Goal: Task Accomplishment & Management: Complete application form

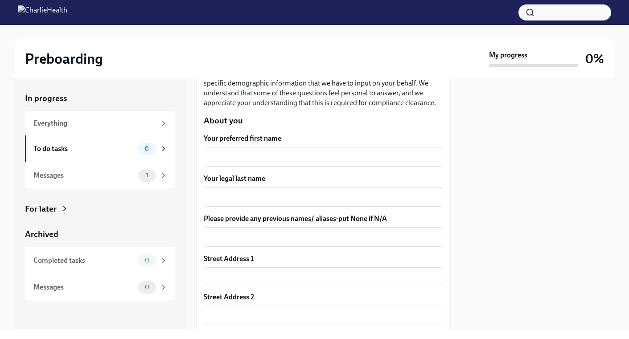
scroll to position [116, 0]
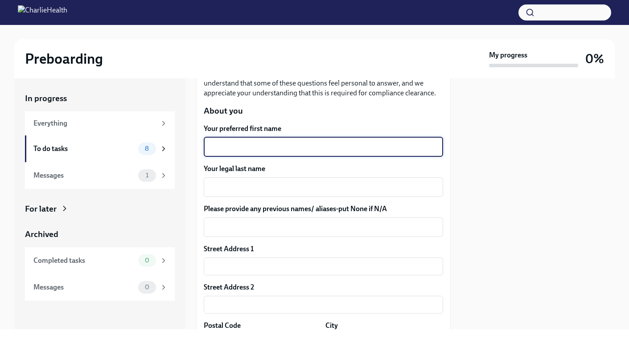
click at [282, 149] on textarea "Your preferred first name" at bounding box center [323, 147] width 229 height 11
type textarea "[PERSON_NAME]"
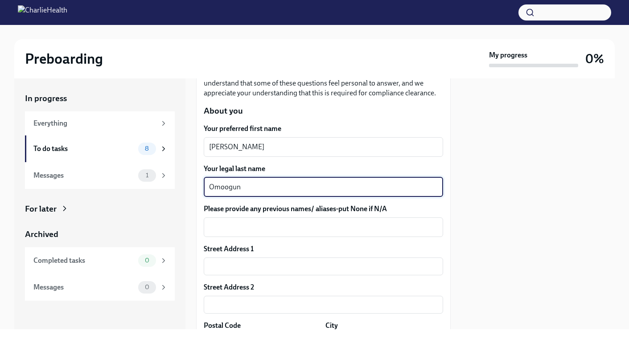
type textarea "Omoogun"
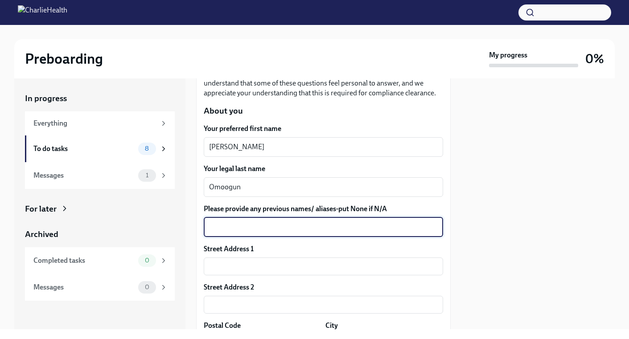
click at [273, 226] on textarea "Please provide any previous names/ aliases-put None if N/A" at bounding box center [323, 227] width 229 height 11
type textarea "N/A"
click at [270, 266] on input "text" at bounding box center [323, 267] width 239 height 18
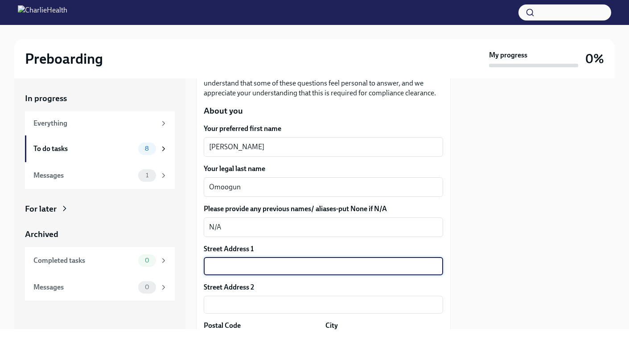
type input "[STREET_ADDRESS]"
type input "21117"
type input "[PERSON_NAME] [PERSON_NAME]"
type input "[US_STATE]"
type input "US"
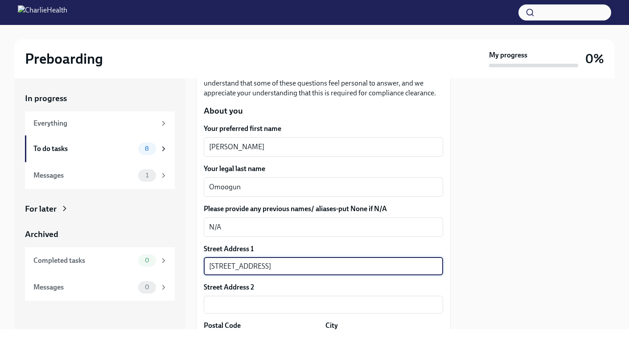
drag, startPoint x: 271, startPoint y: 270, endPoint x: 219, endPoint y: 265, distance: 51.9
click at [219, 265] on input "[STREET_ADDRESS]" at bounding box center [323, 267] width 239 height 18
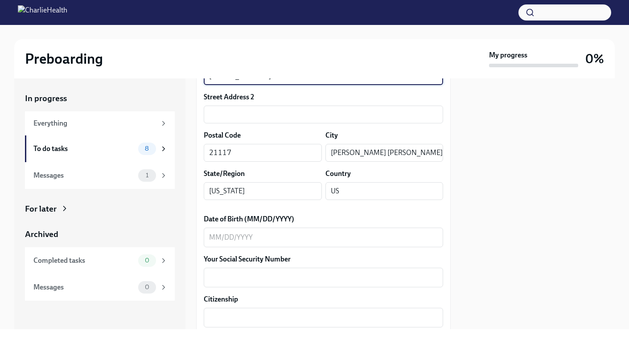
scroll to position [322, 0]
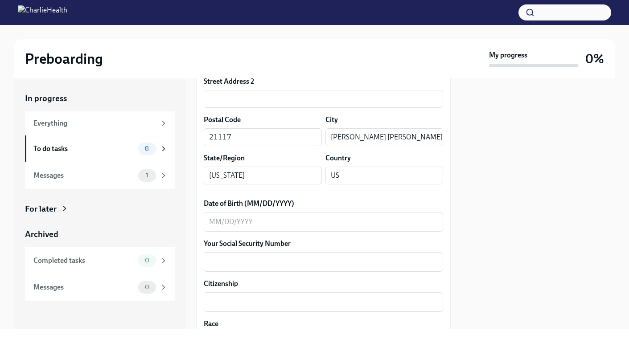
type input "[STREET_ADDRESS]"
click at [216, 228] on div "x ​" at bounding box center [323, 222] width 239 height 20
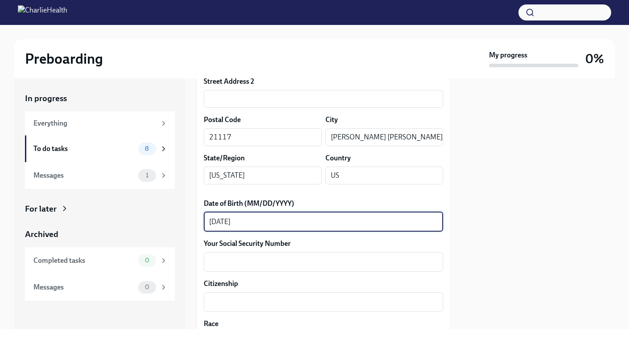
type textarea "[DATE]"
click at [235, 264] on textarea "Your Social Security Number" at bounding box center [323, 262] width 229 height 11
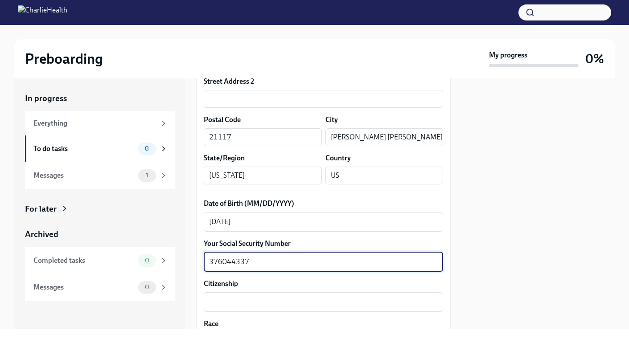
type textarea "376044337"
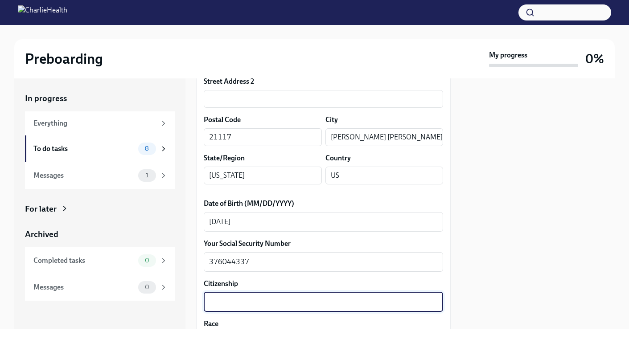
click at [238, 306] on textarea "Citizenship" at bounding box center [323, 302] width 229 height 11
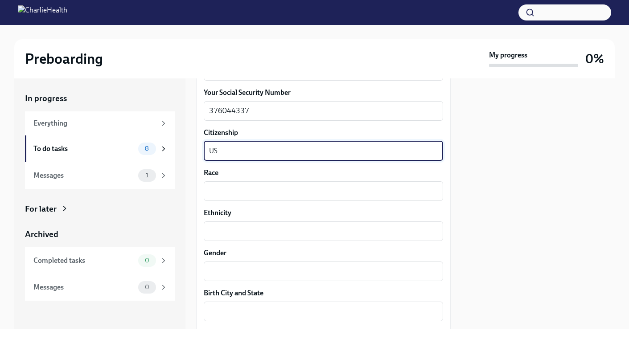
scroll to position [476, 0]
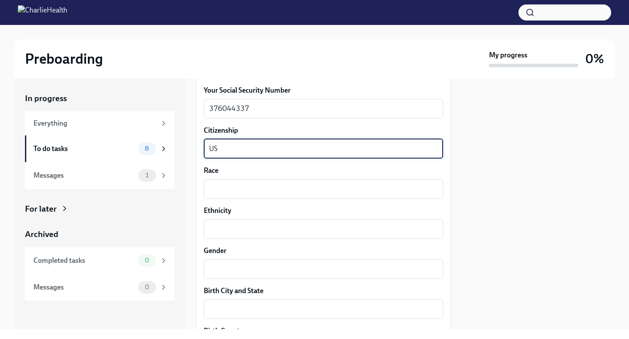
type textarea "US"
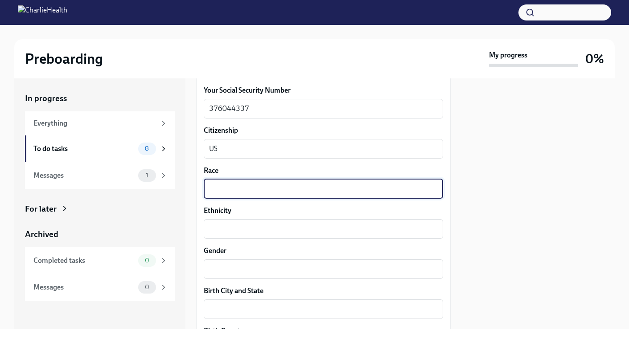
click at [363, 191] on textarea "Race" at bounding box center [323, 189] width 229 height 11
click at [308, 273] on textarea "Gender" at bounding box center [323, 269] width 229 height 11
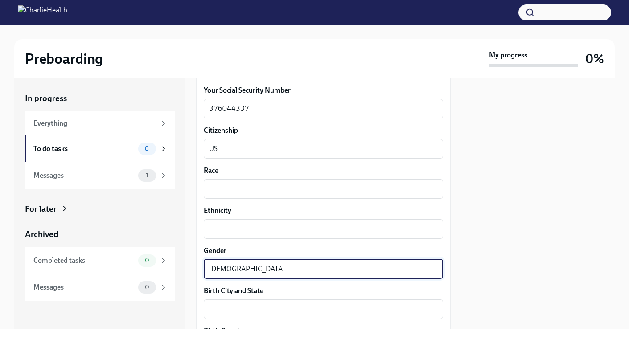
type textarea "[DEMOGRAPHIC_DATA]"
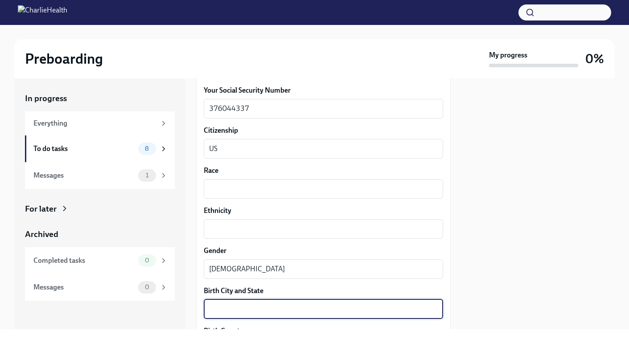
click at [299, 309] on textarea "Birth City and State" at bounding box center [323, 309] width 229 height 11
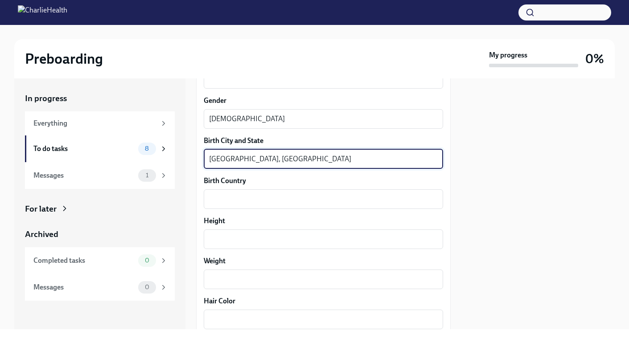
scroll to position [628, 0]
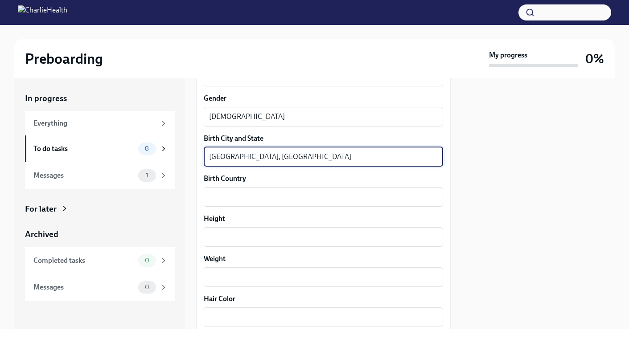
type textarea "[GEOGRAPHIC_DATA], [GEOGRAPHIC_DATA]"
click at [283, 193] on textarea "Birth Country" at bounding box center [323, 197] width 229 height 11
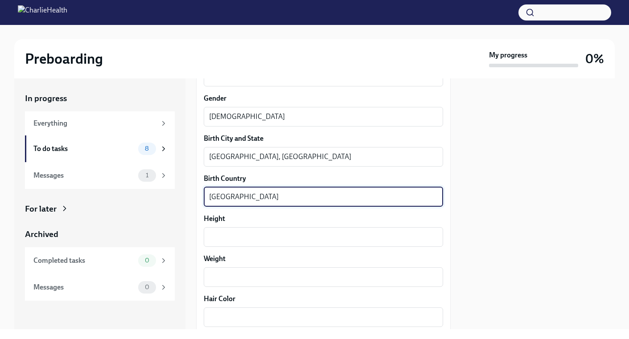
type textarea "[GEOGRAPHIC_DATA]"
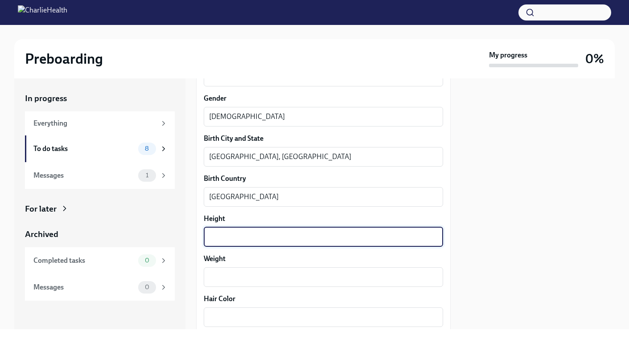
click at [268, 237] on textarea "Height" at bounding box center [323, 237] width 229 height 11
type textarea "5'5"
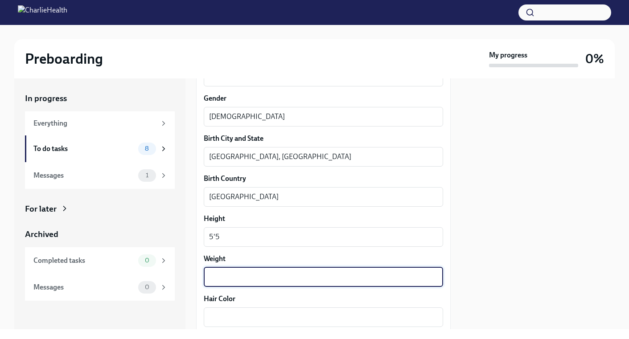
click at [254, 277] on textarea "Weight" at bounding box center [323, 277] width 229 height 11
type textarea "180"
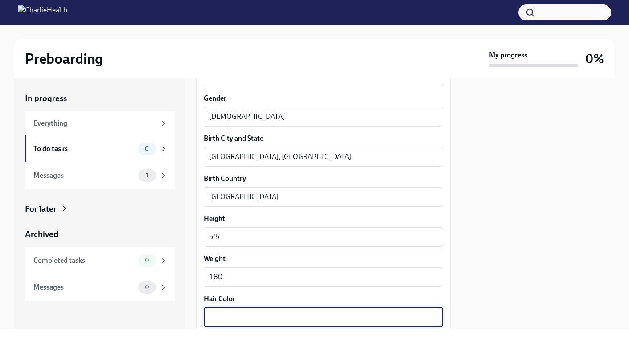
click at [298, 313] on textarea "Hair Color" at bounding box center [323, 317] width 229 height 11
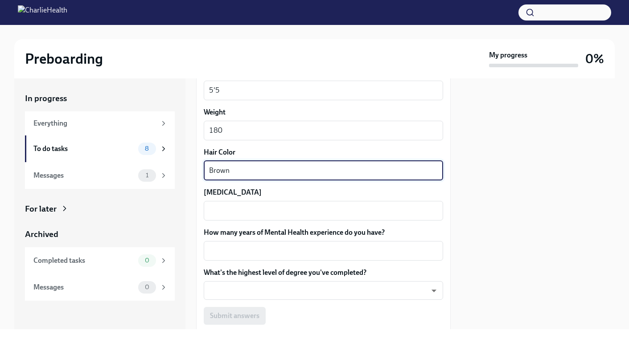
scroll to position [782, 0]
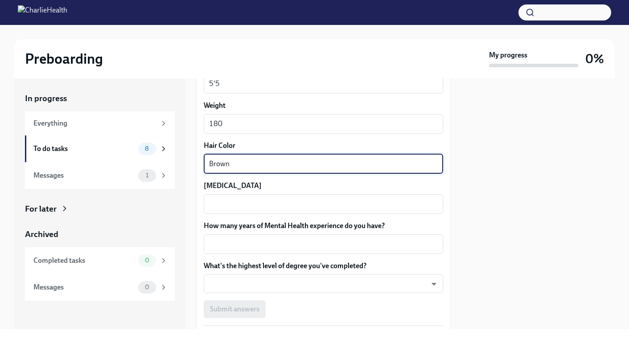
type textarea "Brown"
click at [307, 203] on textarea "[MEDICAL_DATA]" at bounding box center [323, 204] width 229 height 11
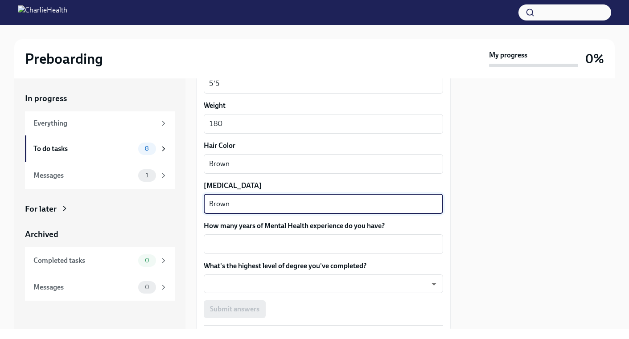
type textarea "Brown"
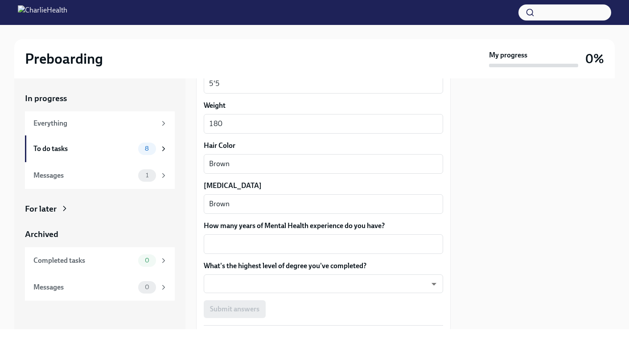
click at [306, 232] on div "How many years of Mental Health experience do you have? x ​" at bounding box center [323, 237] width 239 height 33
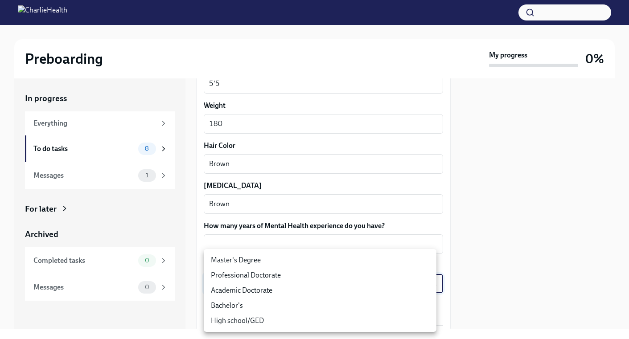
click at [424, 281] on body "Preboarding My progress 0% In progress Everything To do tasks 8 Messages 1 For …" at bounding box center [314, 169] width 629 height 339
click at [249, 260] on li "Master's Degree" at bounding box center [320, 260] width 233 height 15
type input "2vBr-ghkD"
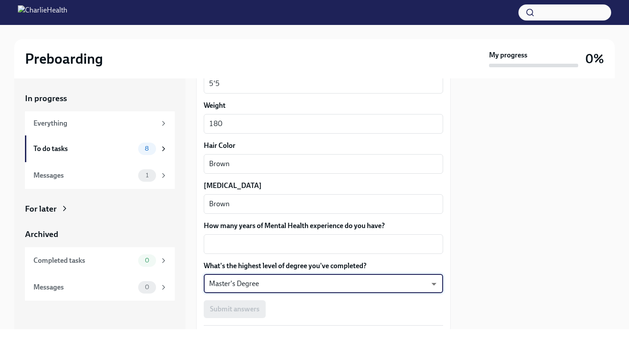
click at [245, 244] on textarea "How many years of Mental Health experience do you have?" at bounding box center [323, 244] width 229 height 11
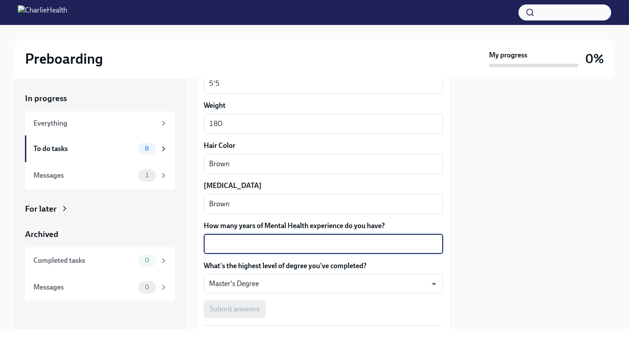
click at [245, 244] on textarea "How many years of Mental Health experience do you have?" at bounding box center [323, 244] width 229 height 11
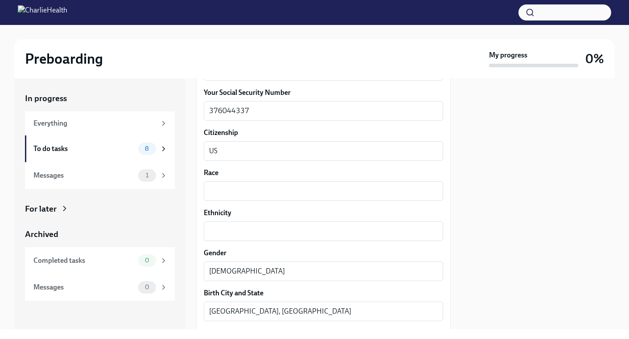
scroll to position [463, 0]
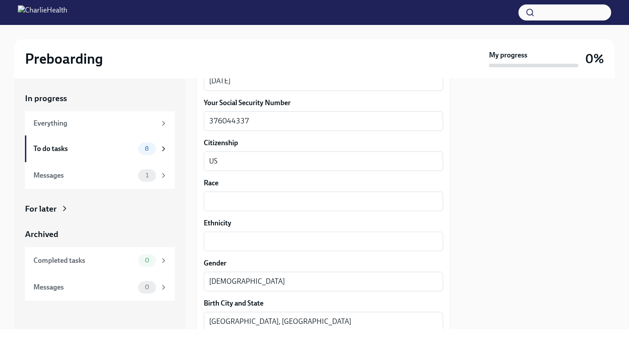
type textarea "4"
click at [332, 199] on textarea "Race" at bounding box center [323, 201] width 229 height 11
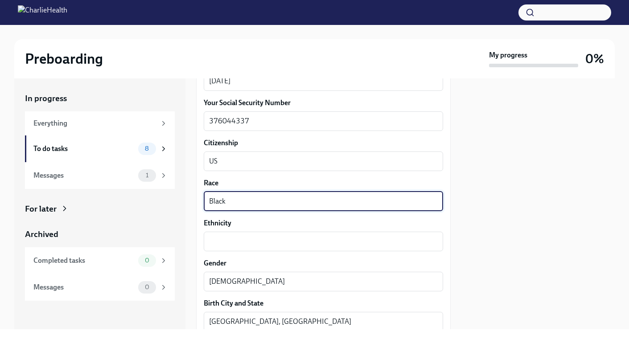
type textarea "Black"
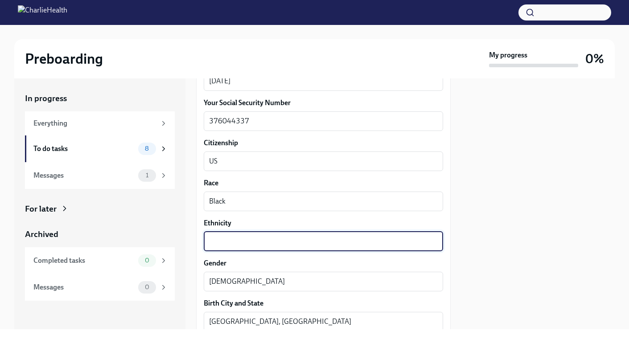
click at [265, 243] on textarea "Ethnicity" at bounding box center [323, 241] width 229 height 11
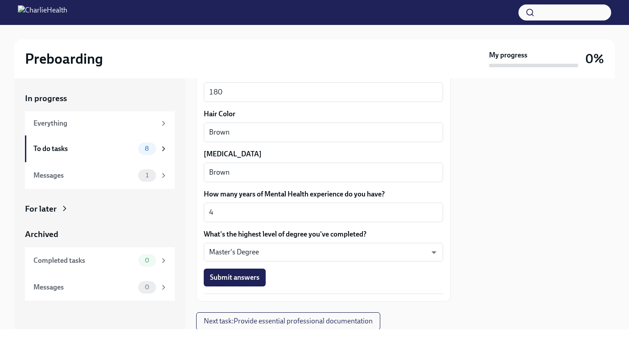
scroll to position [816, 0]
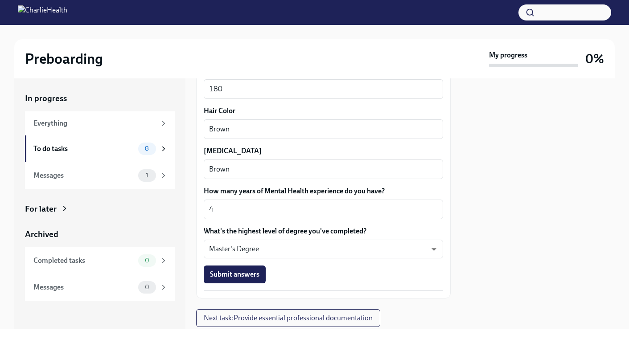
type textarea "[DEMOGRAPHIC_DATA]"
click at [240, 280] on button "Submit answers" at bounding box center [235, 275] width 62 height 18
click at [240, 280] on div "Submit answers" at bounding box center [323, 275] width 239 height 18
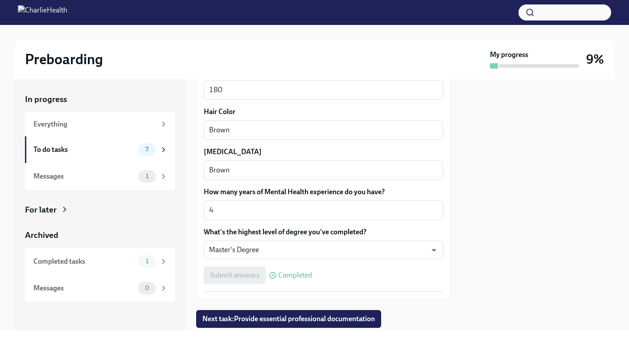
drag, startPoint x: 450, startPoint y: 280, endPoint x: 464, endPoint y: 276, distance: 14.7
drag, startPoint x: 464, startPoint y: 276, endPoint x: 456, endPoint y: 289, distance: 15.2
click at [456, 289] on div "In progress Everything To do tasks 7 Messages 1 For later Archived Completed ta…" at bounding box center [314, 204] width 601 height 251
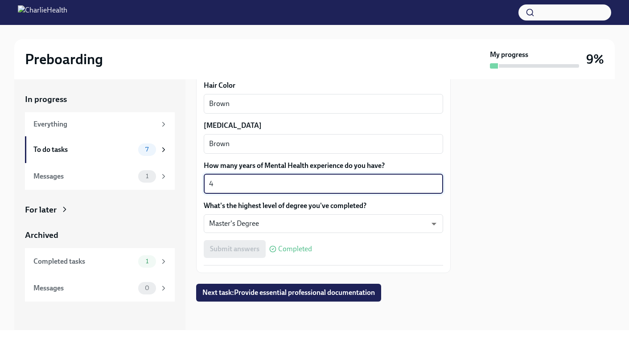
click at [232, 183] on textarea "4" at bounding box center [323, 184] width 229 height 11
type textarea "3"
click at [234, 244] on button "Submit answers" at bounding box center [235, 249] width 62 height 18
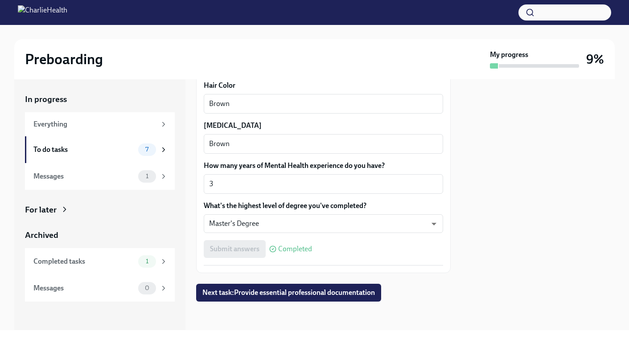
click at [246, 293] on span "Next task : Provide essential professional documentation" at bounding box center [288, 292] width 173 height 9
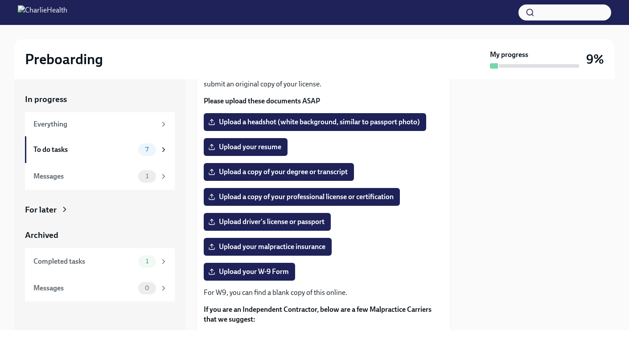
scroll to position [101, 0]
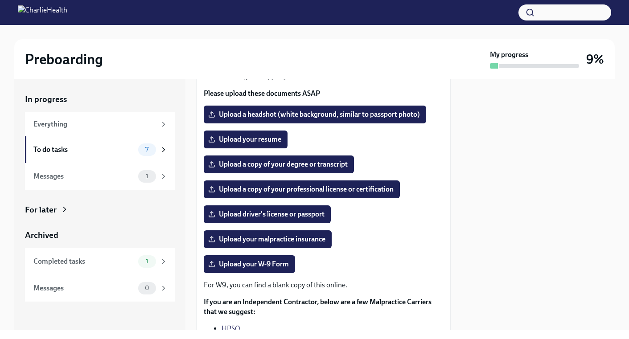
click at [252, 140] on span "Upload your resume" at bounding box center [245, 139] width 71 height 9
click at [0, 0] on input "Upload your resume" at bounding box center [0, 0] width 0 height 0
click at [295, 161] on span "Upload a copy of your degree or transcript" at bounding box center [279, 164] width 138 height 9
click at [0, 0] on input "Upload a copy of your degree or transcript" at bounding box center [0, 0] width 0 height 0
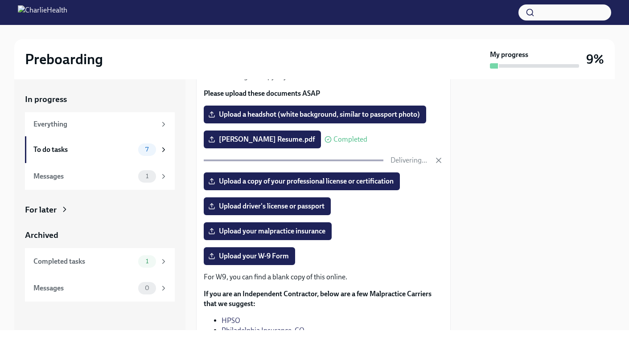
click at [365, 212] on div "Upload driver's license or passport" at bounding box center [323, 207] width 239 height 18
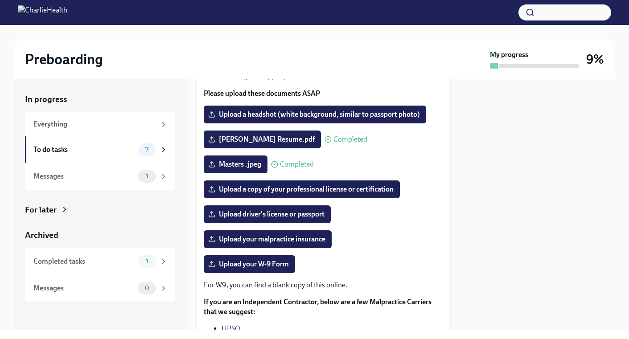
click at [144, 180] on div "1" at bounding box center [147, 176] width 18 height 12
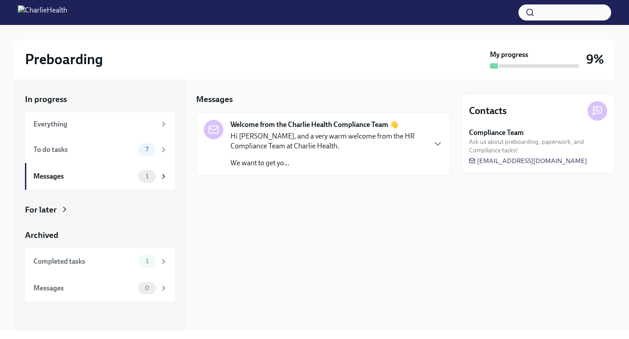
click at [163, 147] on icon at bounding box center [164, 150] width 8 height 8
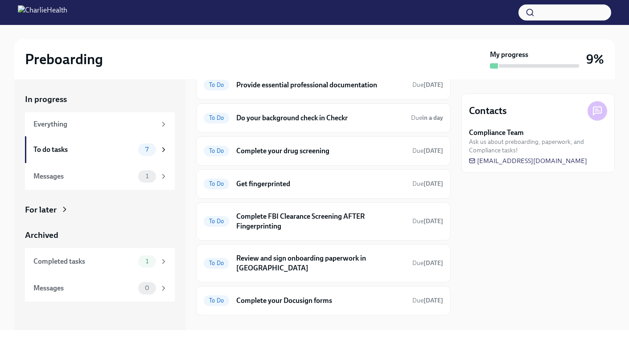
scroll to position [46, 0]
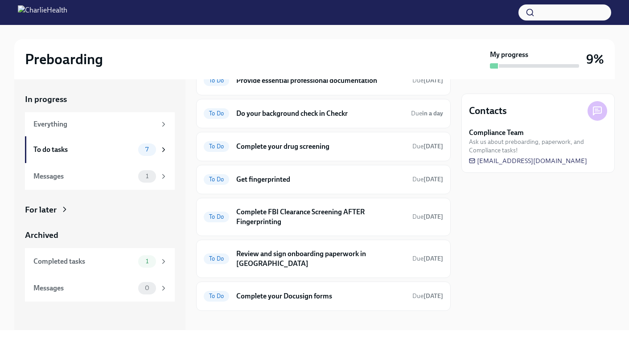
click at [307, 115] on h6 "Do your background check in Checkr" at bounding box center [320, 114] width 168 height 10
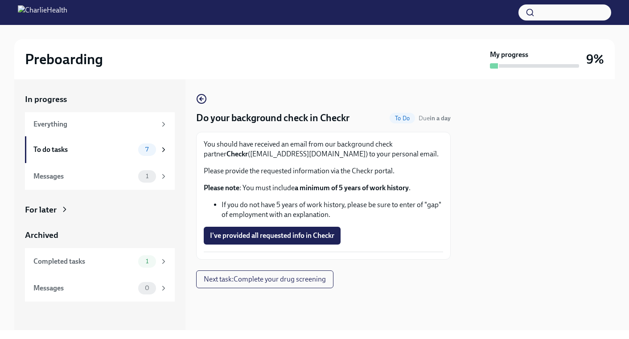
click at [277, 237] on span "I've provided all requested info in Checkr" at bounding box center [272, 235] width 124 height 9
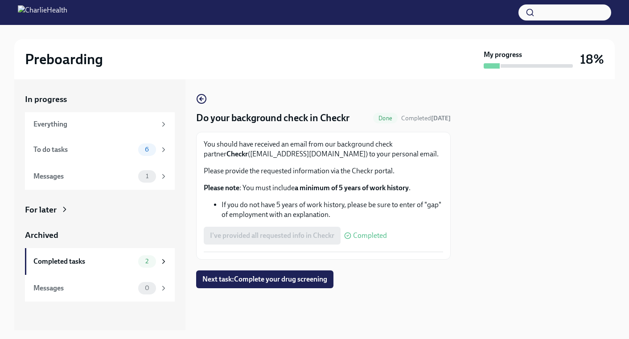
click at [164, 149] on icon at bounding box center [164, 150] width 8 height 8
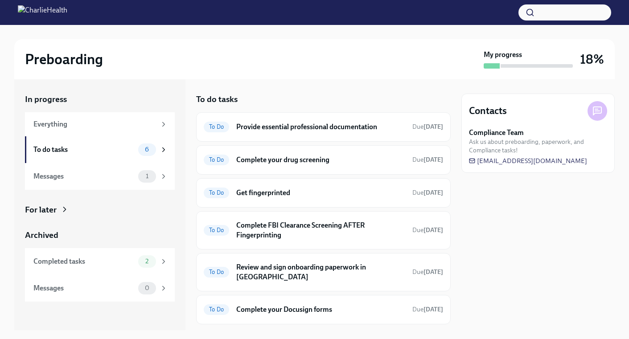
click at [317, 154] on div "To Do Complete your drug screening Due [DATE]" at bounding box center [323, 160] width 239 height 14
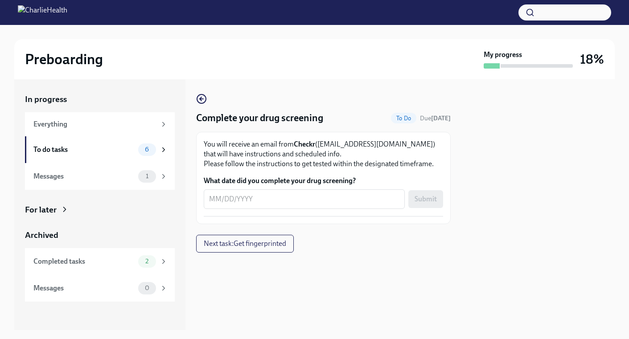
click at [211, 199] on textarea "What date did you complete your drug screening?" at bounding box center [304, 199] width 190 height 11
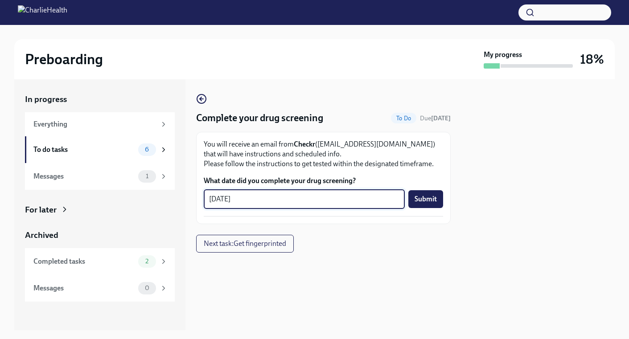
type textarea "[DATE]"
click at [426, 199] on span "Submit" at bounding box center [426, 199] width 22 height 9
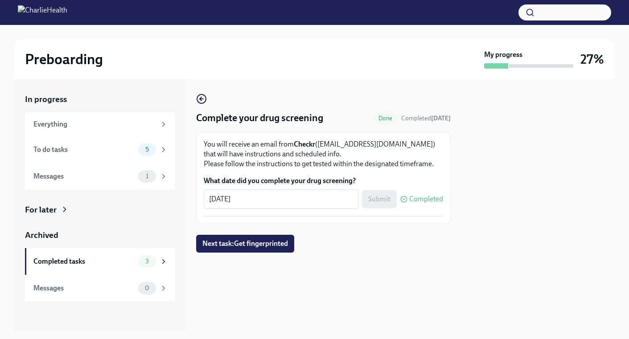
click at [162, 150] on icon at bounding box center [164, 150] width 8 height 8
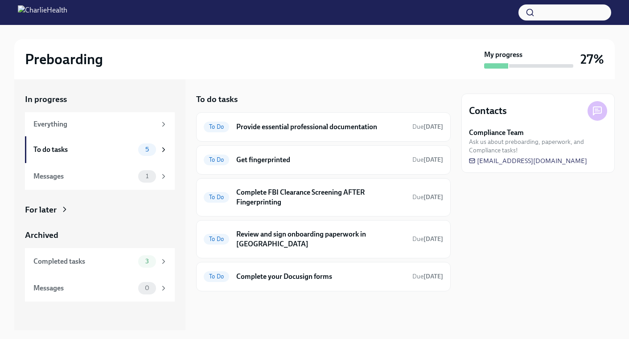
click at [315, 168] on div "To Do Get fingerprinted Due [DATE]" at bounding box center [323, 159] width 255 height 29
click at [277, 160] on h6 "Get fingerprinted" at bounding box center [320, 160] width 169 height 10
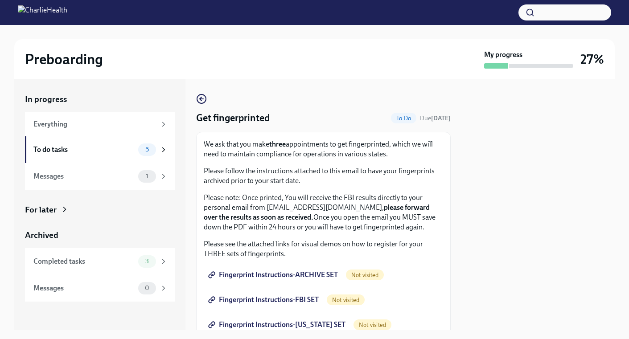
drag, startPoint x: 448, startPoint y: 155, endPoint x: 432, endPoint y: 171, distance: 22.7
click at [432, 171] on p "Please follow the instructions attached to this email to have your fingerprints…" at bounding box center [323, 176] width 239 height 20
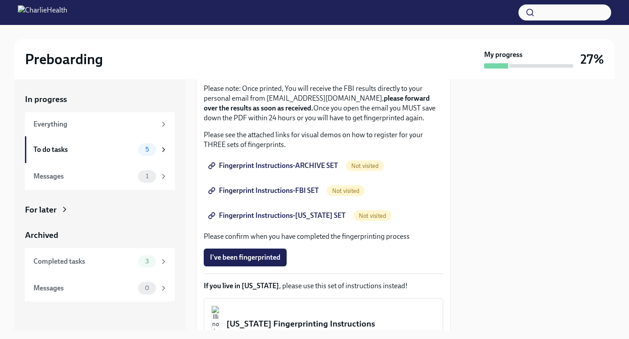
scroll to position [92, 0]
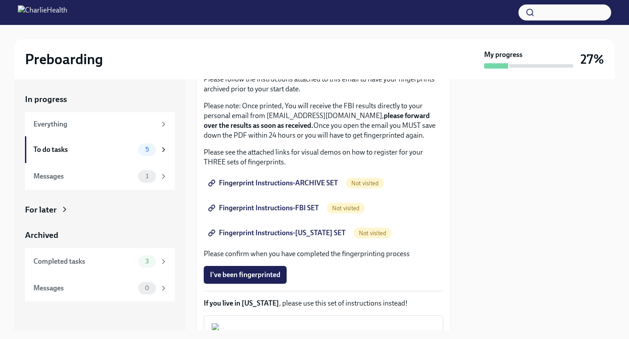
click at [280, 188] on span "Fingerprint Instructions-ARCHIVE SET" at bounding box center [274, 183] width 128 height 9
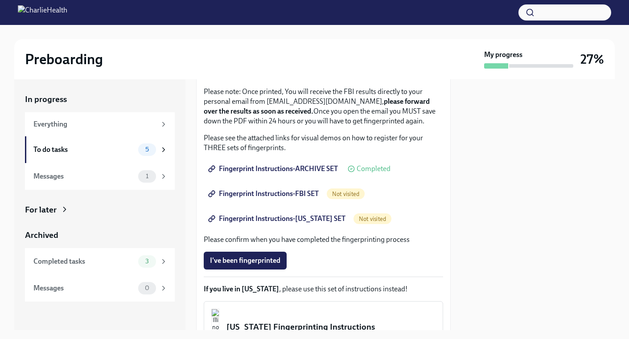
scroll to position [107, 0]
click at [338, 198] on div "Fingerprint Instructions-FBI SET Not visited" at bounding box center [323, 193] width 239 height 18
click at [341, 197] on span "Not visited" at bounding box center [346, 193] width 38 height 7
click at [272, 198] on span "Fingerprint Instructions-FBI SET" at bounding box center [264, 193] width 109 height 9
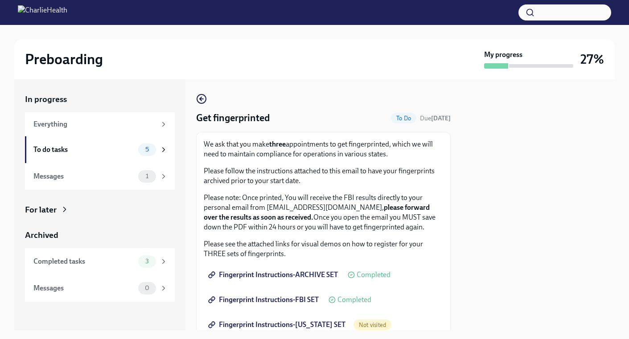
drag, startPoint x: 446, startPoint y: 139, endPoint x: 483, endPoint y: 121, distance: 40.7
click at [483, 121] on div at bounding box center [537, 204] width 153 height 251
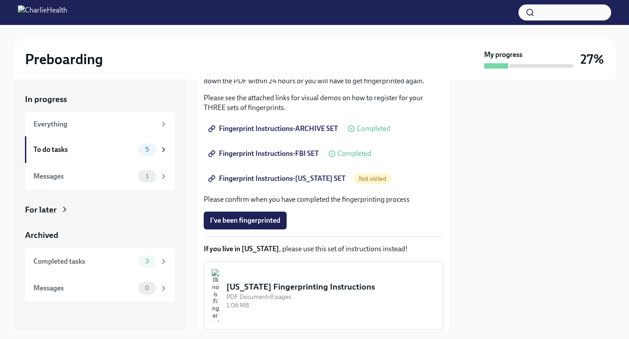
scroll to position [147, 0]
click at [283, 183] on span "Fingerprint Instructions-[US_STATE] SET" at bounding box center [278, 178] width 136 height 9
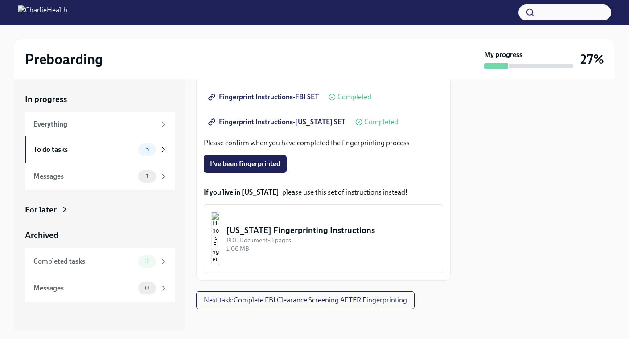
scroll to position [220, 0]
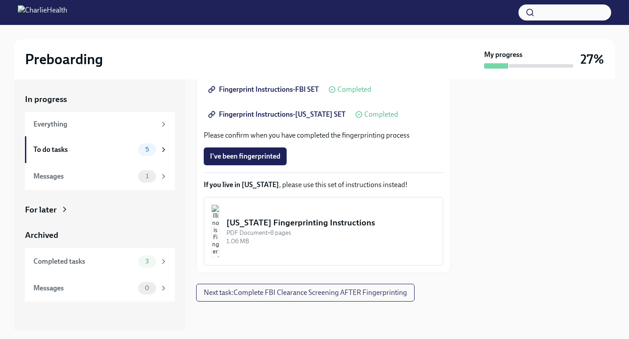
click at [313, 295] on span "Next task : Complete FBI Clearance Screening AFTER Fingerprinting" at bounding box center [305, 292] width 203 height 9
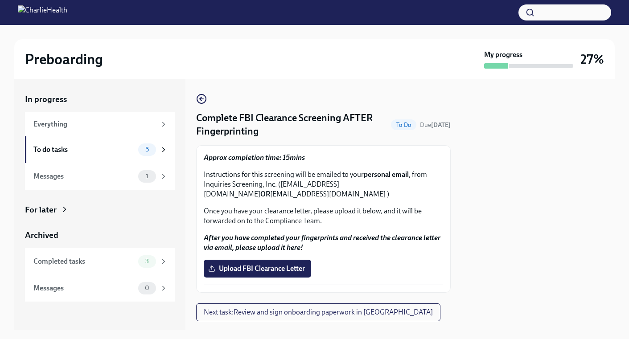
click at [328, 160] on p "Approx completion time: 15mins" at bounding box center [323, 158] width 239 height 10
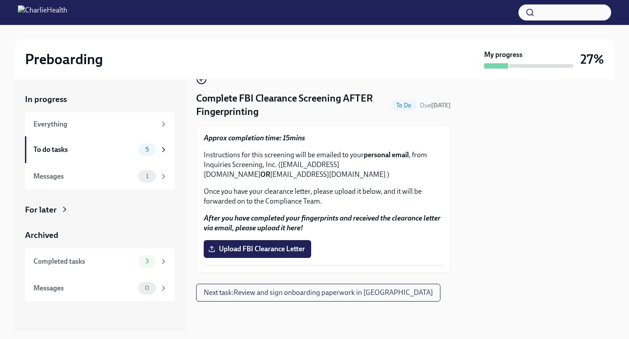
click at [280, 293] on span "Next task : Review and sign onboarding paperwork in [GEOGRAPHIC_DATA]" at bounding box center [318, 292] width 229 height 9
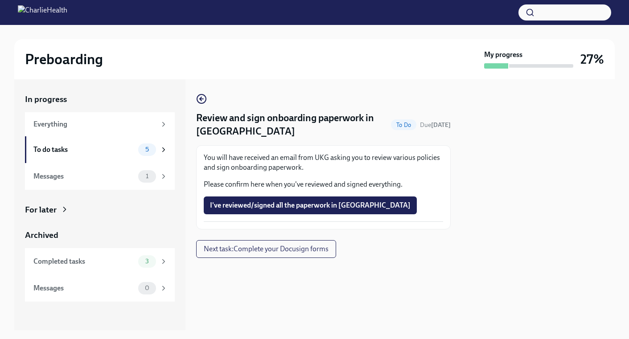
click at [299, 205] on span "I've reviewed/signed all the paperwork in [GEOGRAPHIC_DATA]" at bounding box center [310, 205] width 201 height 9
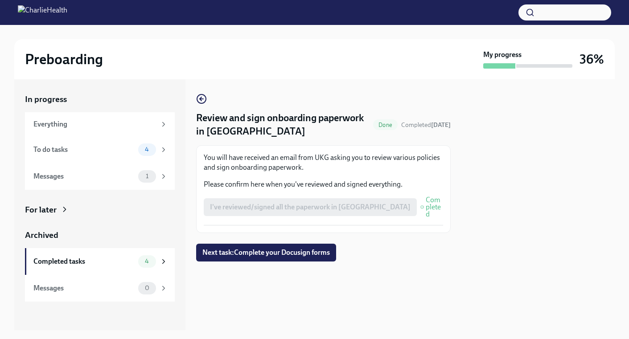
click at [296, 251] on span "Next task : Complete your Docusign forms" at bounding box center [266, 252] width 128 height 9
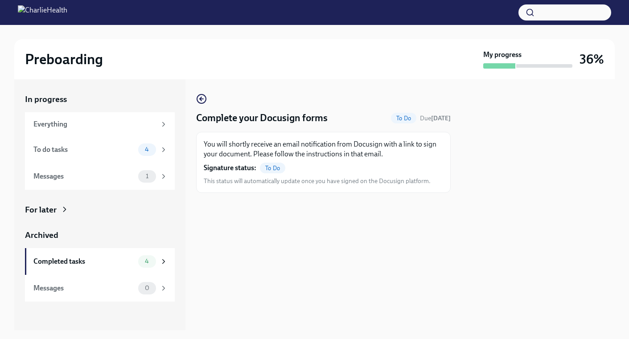
click at [163, 153] on icon at bounding box center [164, 150] width 8 height 8
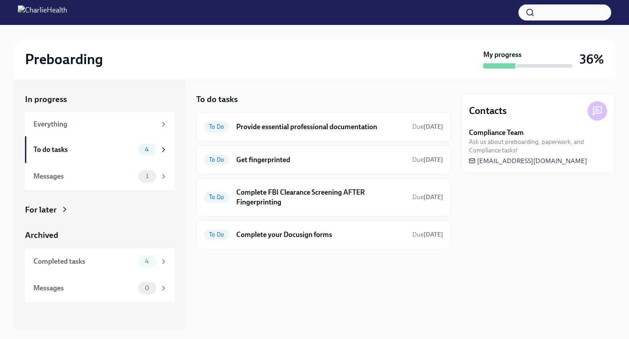
click at [274, 130] on h6 "Provide essential professional documentation" at bounding box center [320, 127] width 169 height 10
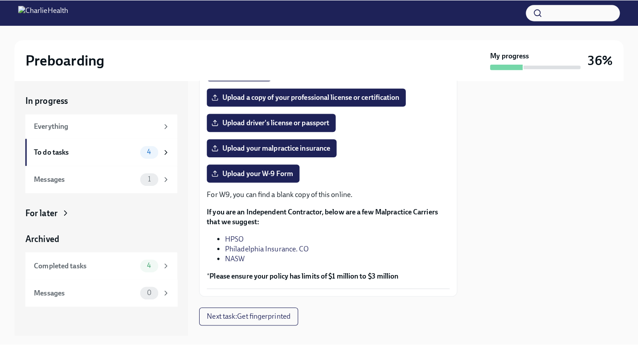
scroll to position [196, 0]
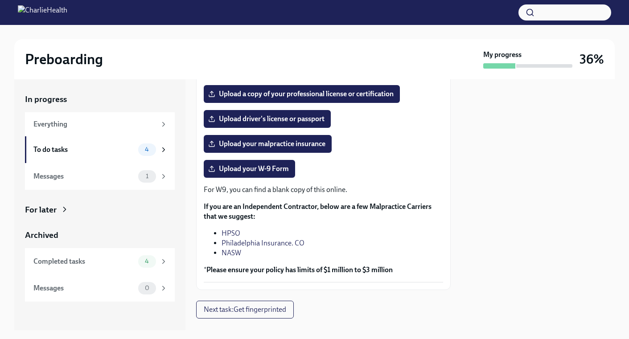
click at [235, 234] on link "HPSO" at bounding box center [231, 233] width 19 height 8
